Goal: Navigation & Orientation: Find specific page/section

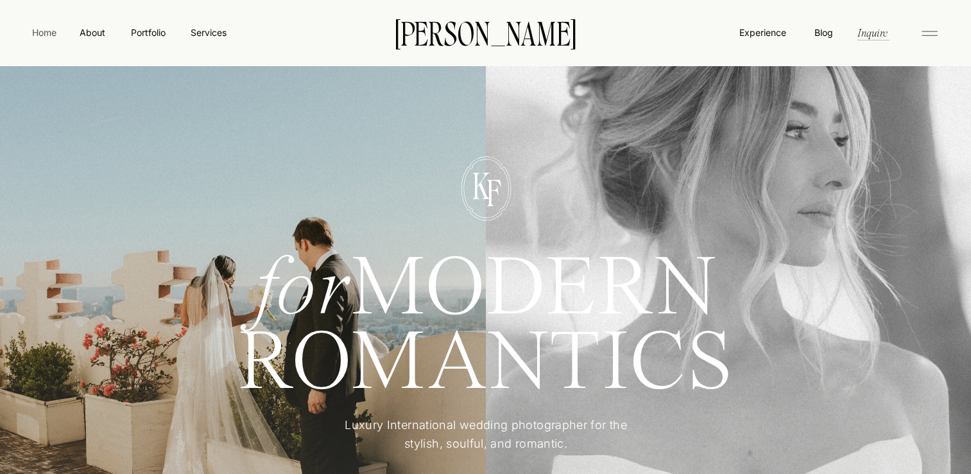
click at [44, 35] on nav "Home" at bounding box center [45, 32] width 30 height 13
click at [133, 30] on nav "Portfolio" at bounding box center [148, 32] width 46 height 13
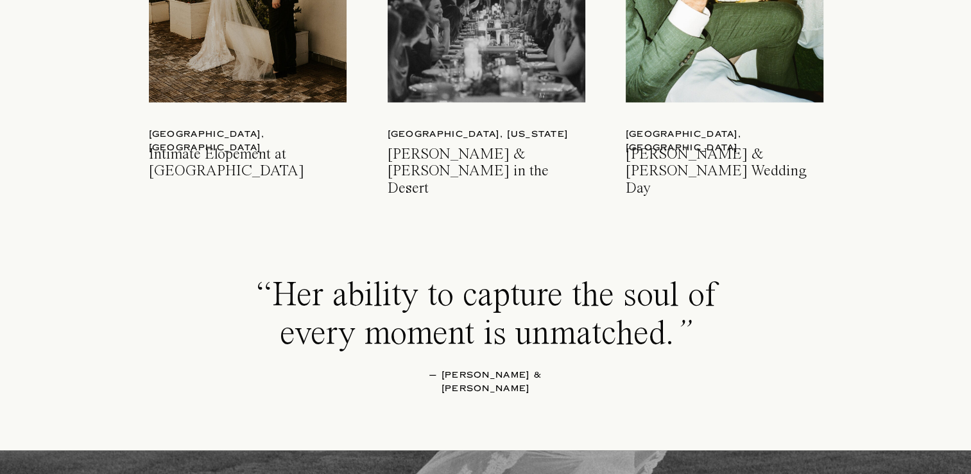
scroll to position [2103, 0]
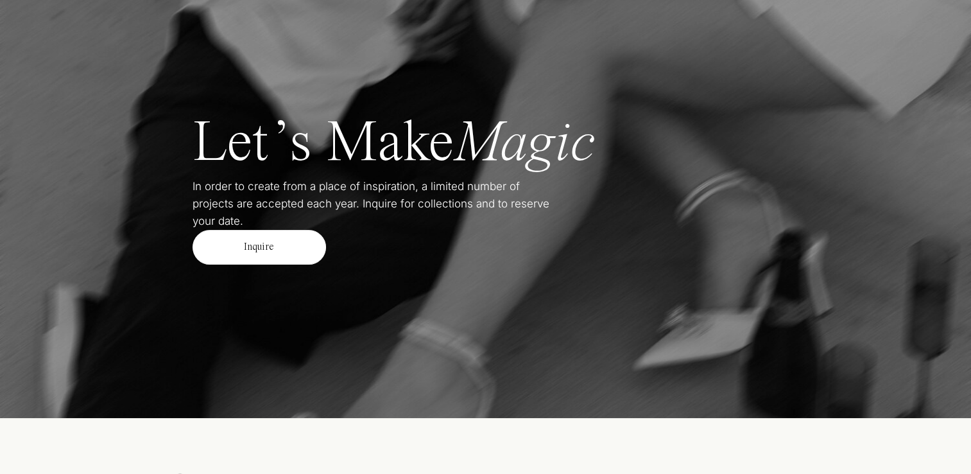
scroll to position [5202, 0]
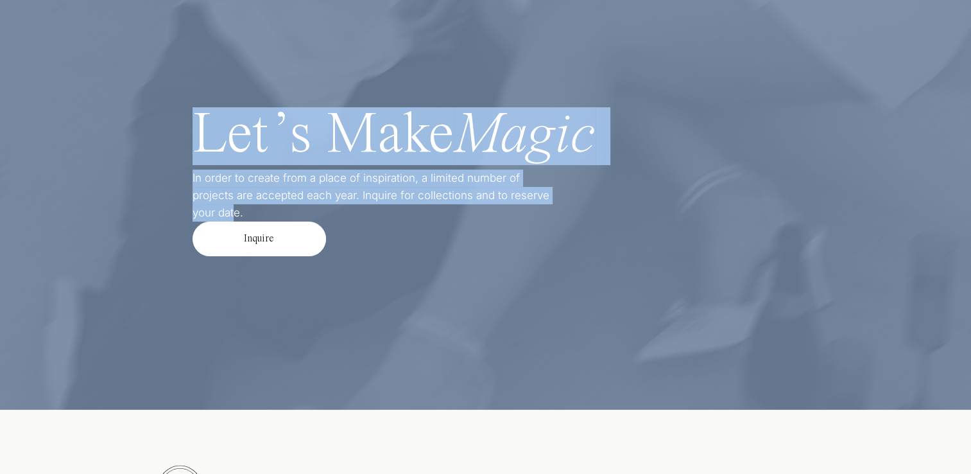
drag, startPoint x: 191, startPoint y: 176, endPoint x: 549, endPoint y: 191, distance: 358.4
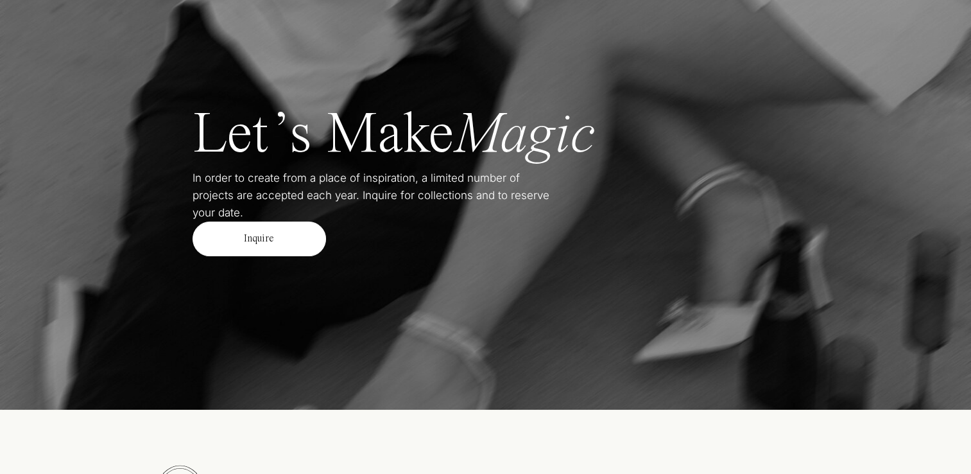
drag, startPoint x: 549, startPoint y: 191, endPoint x: 572, endPoint y: 219, distance: 36.1
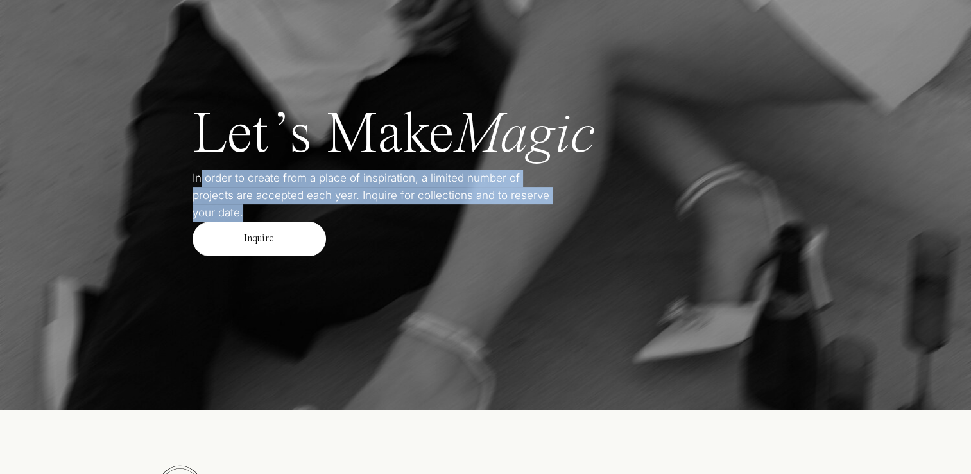
drag, startPoint x: 557, startPoint y: 197, endPoint x: 200, endPoint y: 186, distance: 356.9
click at [200, 186] on p "In order to create from a place of inspiration, a limited number of projects ar…" at bounding box center [377, 187] width 370 height 36
copy p "order to create from a place of inspiration, a limited number of projects are a…"
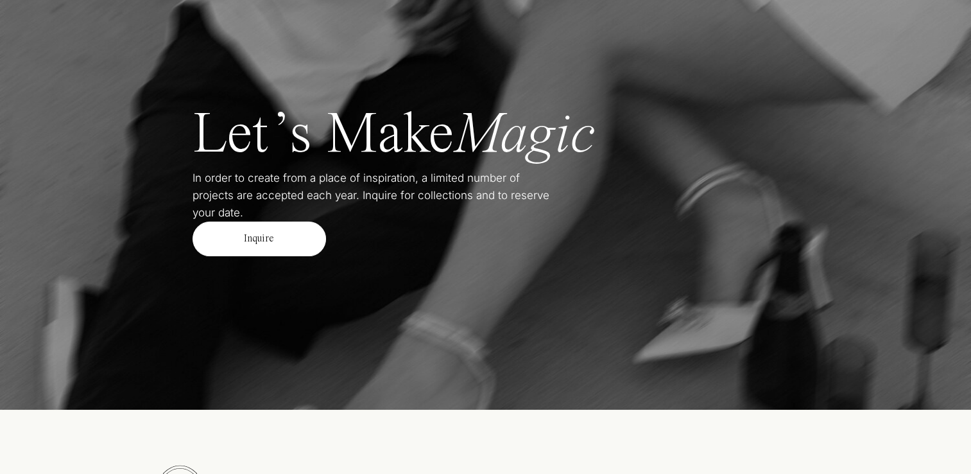
click at [541, 110] on icon "Magic" at bounding box center [524, 136] width 141 height 58
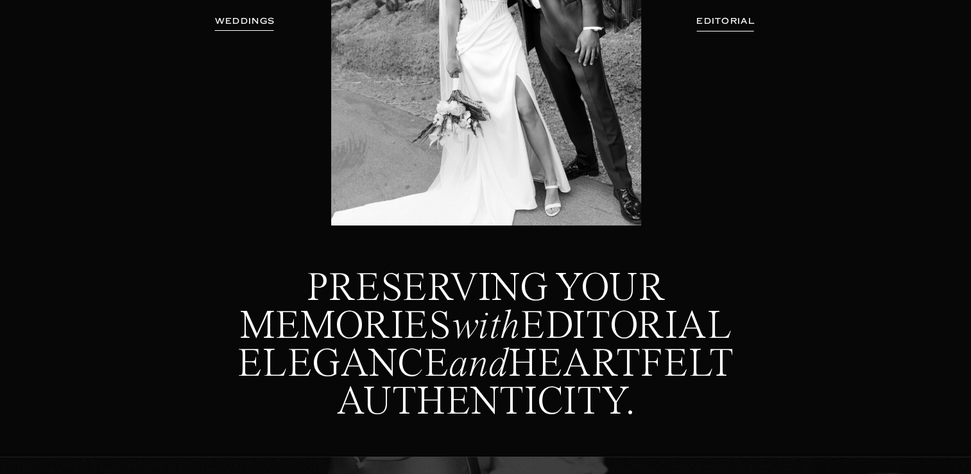
scroll to position [0, 0]
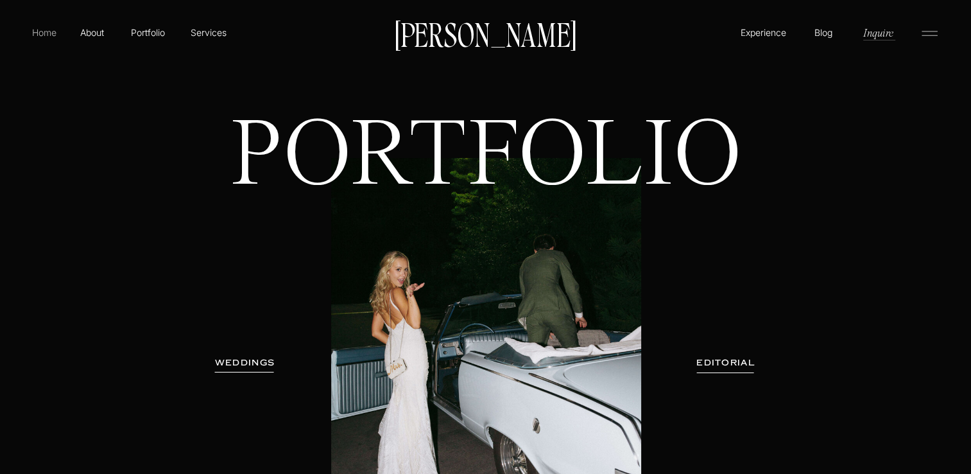
click at [41, 34] on p "Home" at bounding box center [45, 32] width 30 height 13
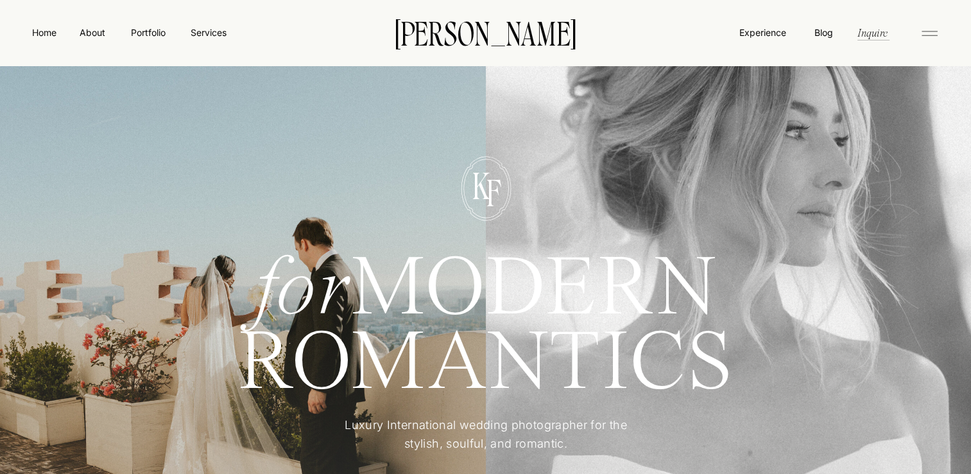
click at [577, 312] on h1 "for MODERN" at bounding box center [486, 284] width 590 height 62
